Goal: Navigation & Orientation: Find specific page/section

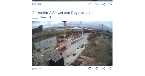
scroll to position [318, 0]
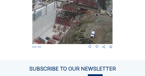
drag, startPoint x: 109, startPoint y: 21, endPoint x: 91, endPoint y: 25, distance: 18.2
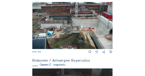
scroll to position [112, 0]
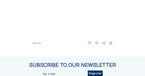
scroll to position [299, 0]
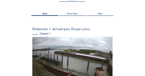
scroll to position [34, 0]
